Goal: Find specific page/section

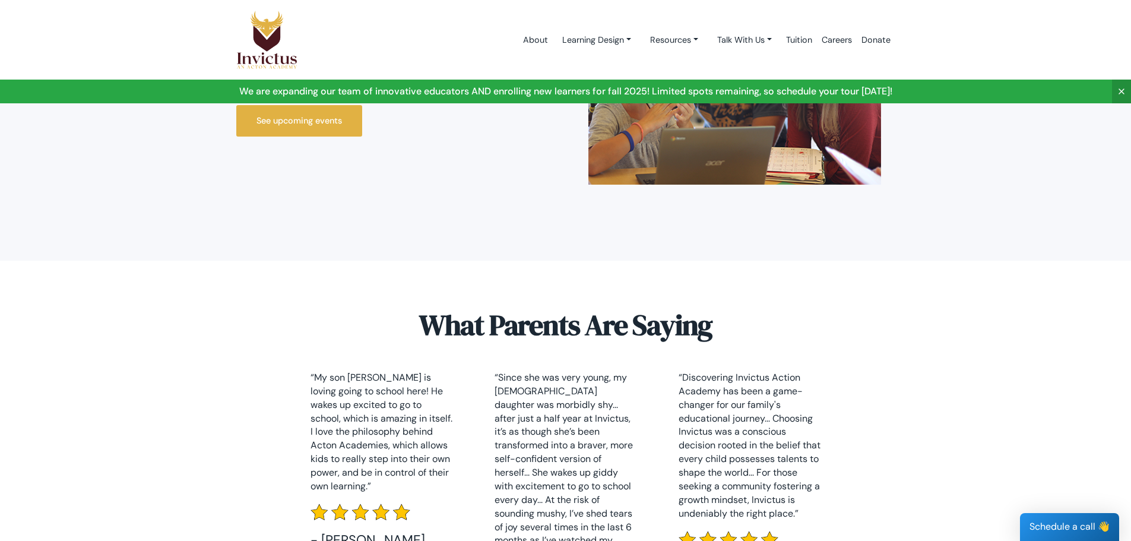
scroll to position [2266, 0]
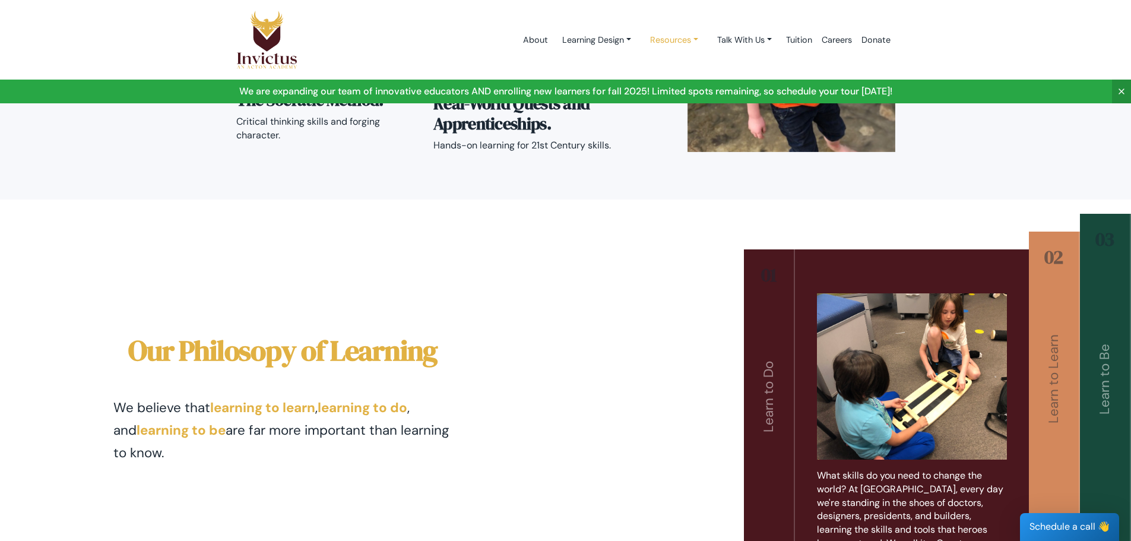
click at [641, 42] on link "Resources" at bounding box center [597, 40] width 88 height 22
click at [607, 41] on link "Learning Design" at bounding box center [597, 40] width 88 height 22
click at [519, 39] on link "About" at bounding box center [535, 40] width 34 height 50
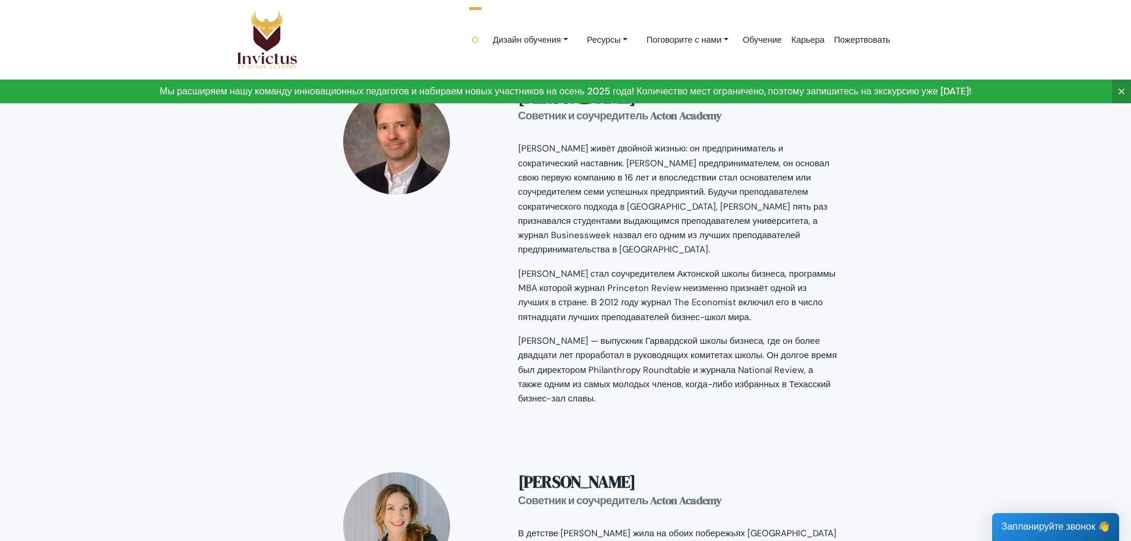
scroll to position [1781, 0]
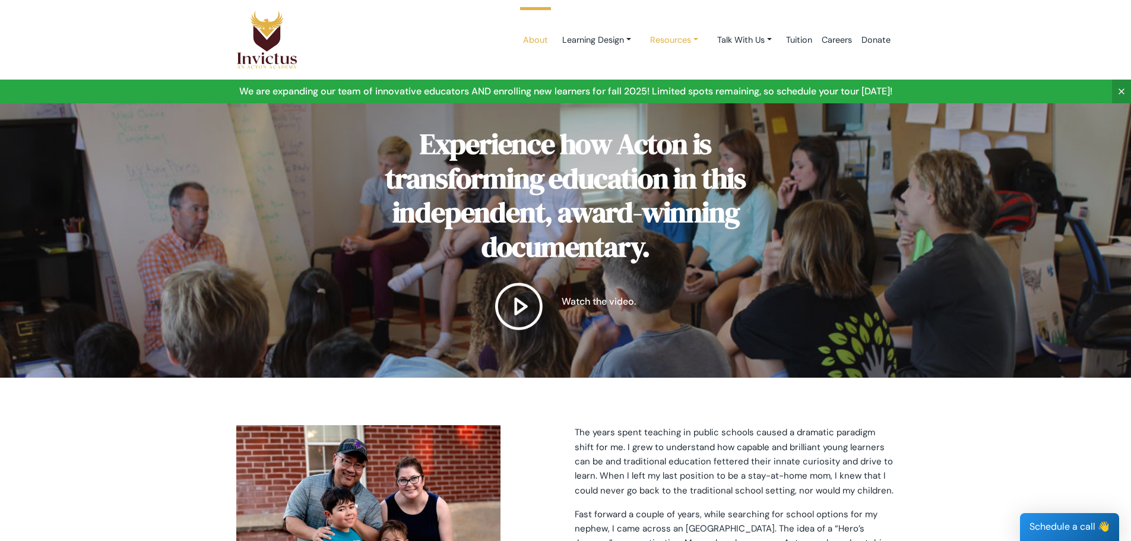
click at [641, 43] on link "Resources" at bounding box center [597, 40] width 88 height 22
click at [683, 110] on link "Parent Portal" at bounding box center [688, 111] width 94 height 22
click at [1013, 40] on nav "About Learning Design Learning Design Studios Day in the life Resources Get Ins…" at bounding box center [565, 40] width 1131 height 80
